Goal: Navigation & Orientation: Find specific page/section

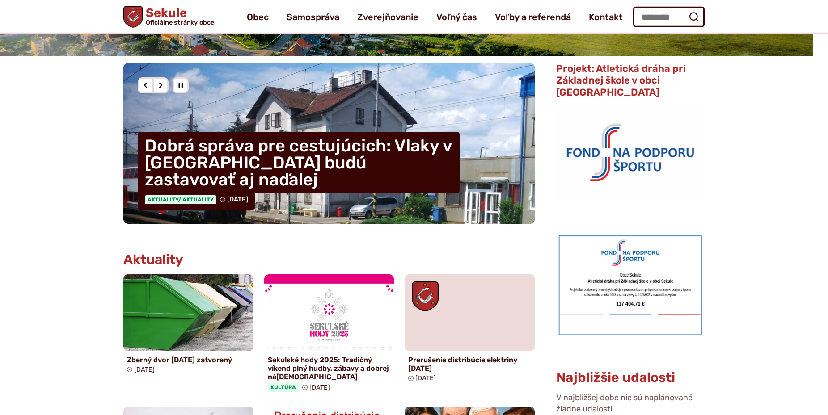
scroll to position [182, 0]
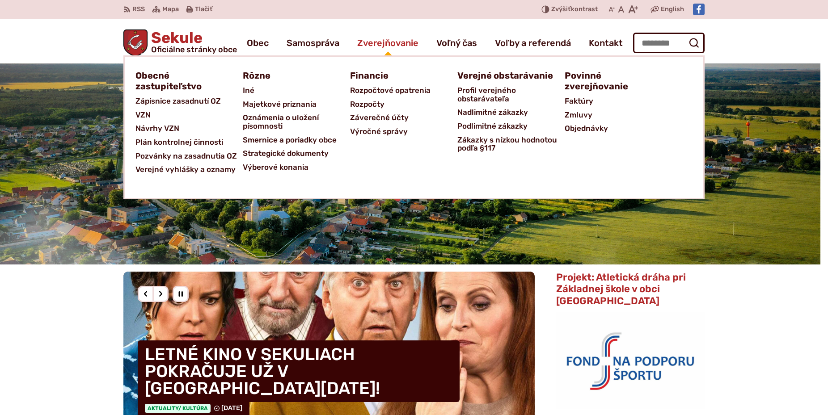
click at [376, 39] on span "Zverejňovanie" at bounding box center [387, 42] width 61 height 25
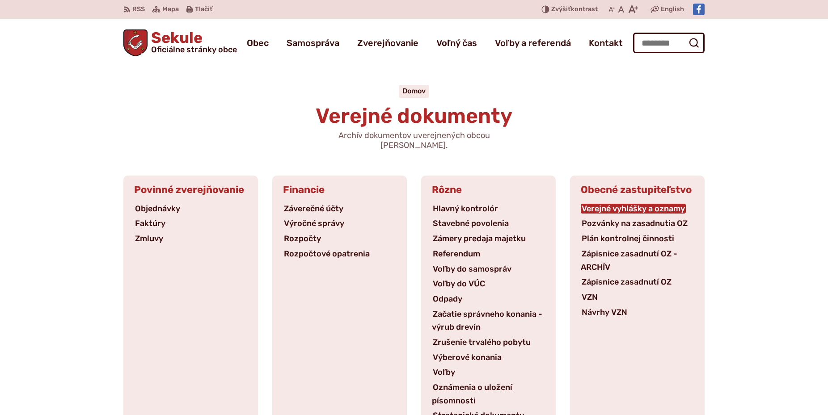
click at [623, 204] on link "Verejné vyhlášky a oznamy" at bounding box center [633, 209] width 105 height 10
